Goal: Transaction & Acquisition: Book appointment/travel/reservation

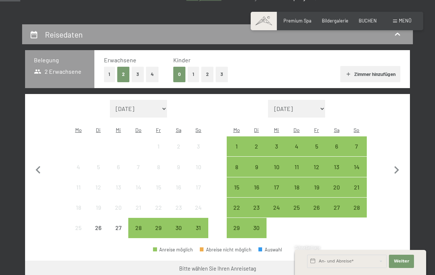
scroll to position [117, 0]
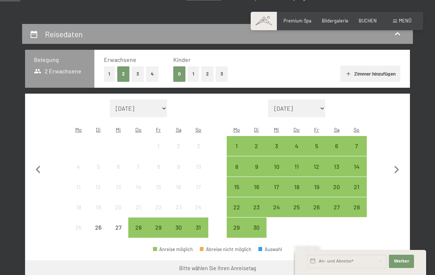
click at [259, 224] on div "30" at bounding box center [256, 233] width 18 height 18
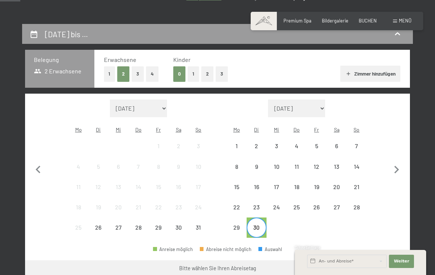
click at [400, 168] on icon "button" at bounding box center [396, 169] width 15 height 15
select select "[DATE]"
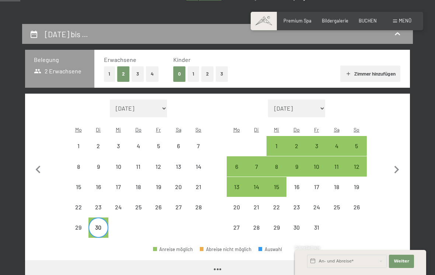
select select "[DATE]"
click at [337, 143] on div "4" at bounding box center [336, 152] width 18 height 18
select select "[DATE]"
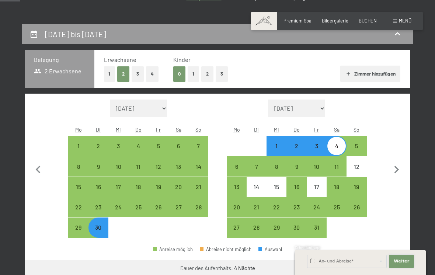
click at [406, 264] on span "Weiter" at bounding box center [400, 261] width 15 height 6
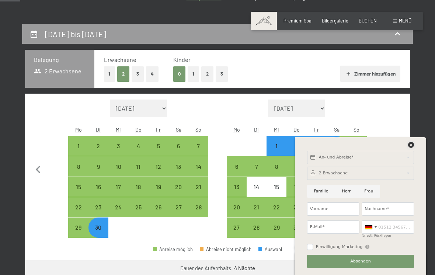
click at [413, 148] on icon at bounding box center [411, 145] width 6 height 6
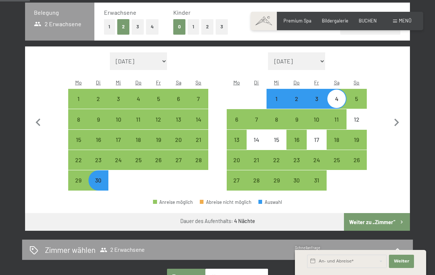
click at [384, 218] on button "Weiter zu „Zimmer“" at bounding box center [377, 222] width 66 height 18
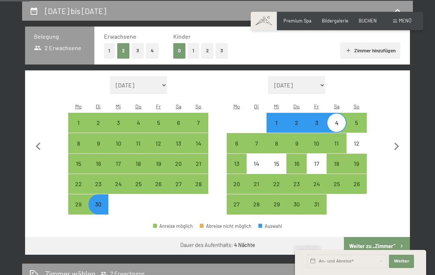
select select "[DATE]"
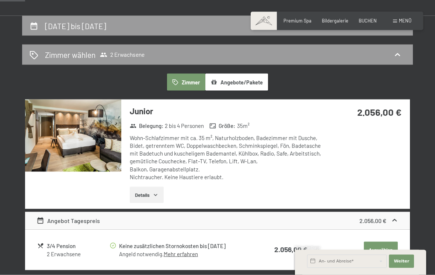
scroll to position [124, 0]
click at [106, 27] on h2 "[DATE] bis [DATE]" at bounding box center [75, 25] width 61 height 9
select select "[DATE]"
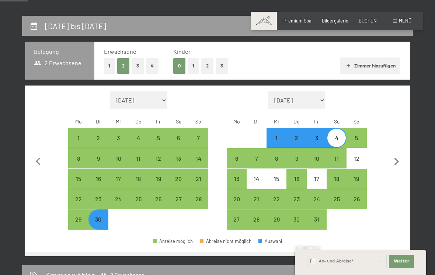
scroll to position [140, 0]
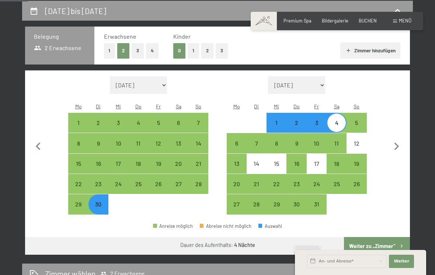
click at [338, 120] on div "4" at bounding box center [336, 129] width 18 height 18
select select "[DATE]"
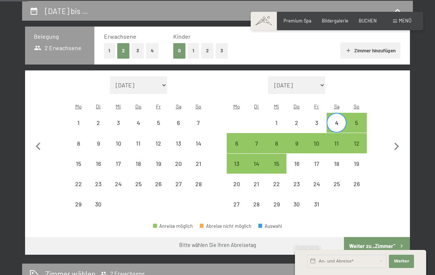
click at [277, 142] on div "8" at bounding box center [276, 149] width 18 height 18
select select "[DATE]"
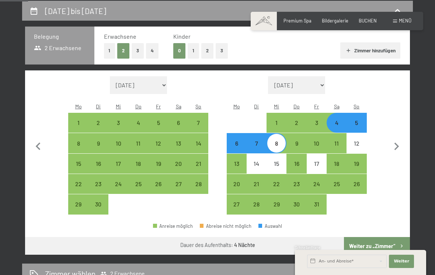
click at [392, 239] on button "Weiter zu „Zimmer“" at bounding box center [377, 246] width 66 height 18
select select "[DATE]"
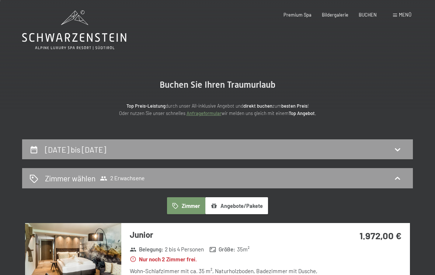
scroll to position [0, 0]
